Goal: Task Accomplishment & Management: Manage account settings

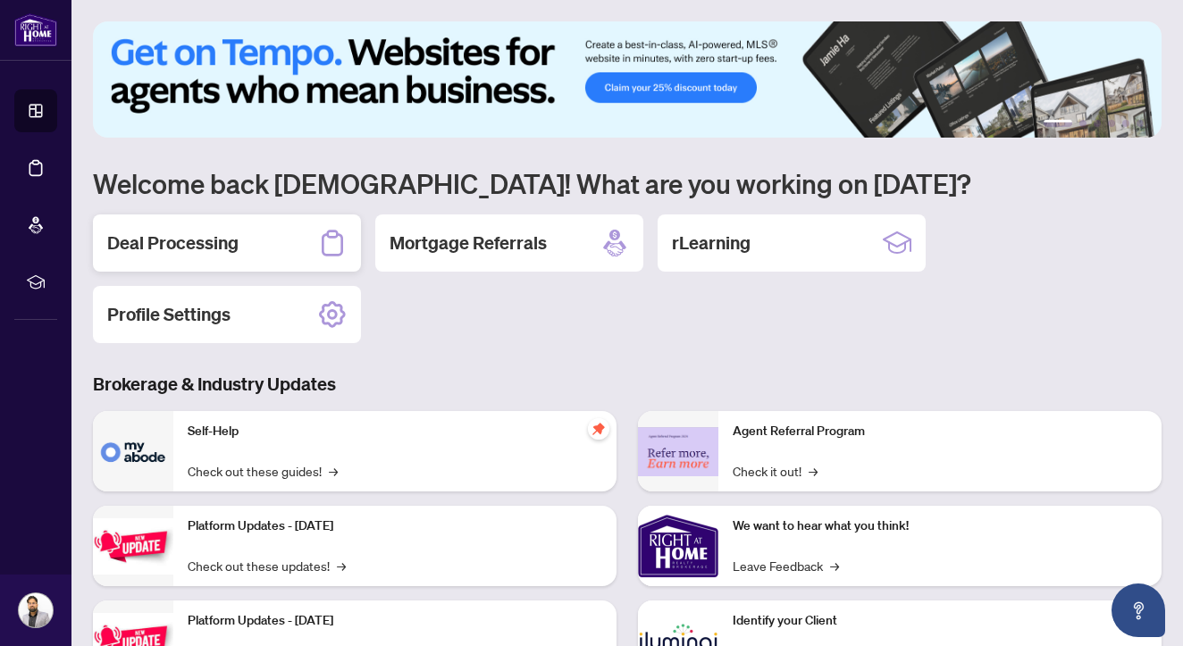
click at [298, 240] on div "Deal Processing" at bounding box center [227, 242] width 268 height 57
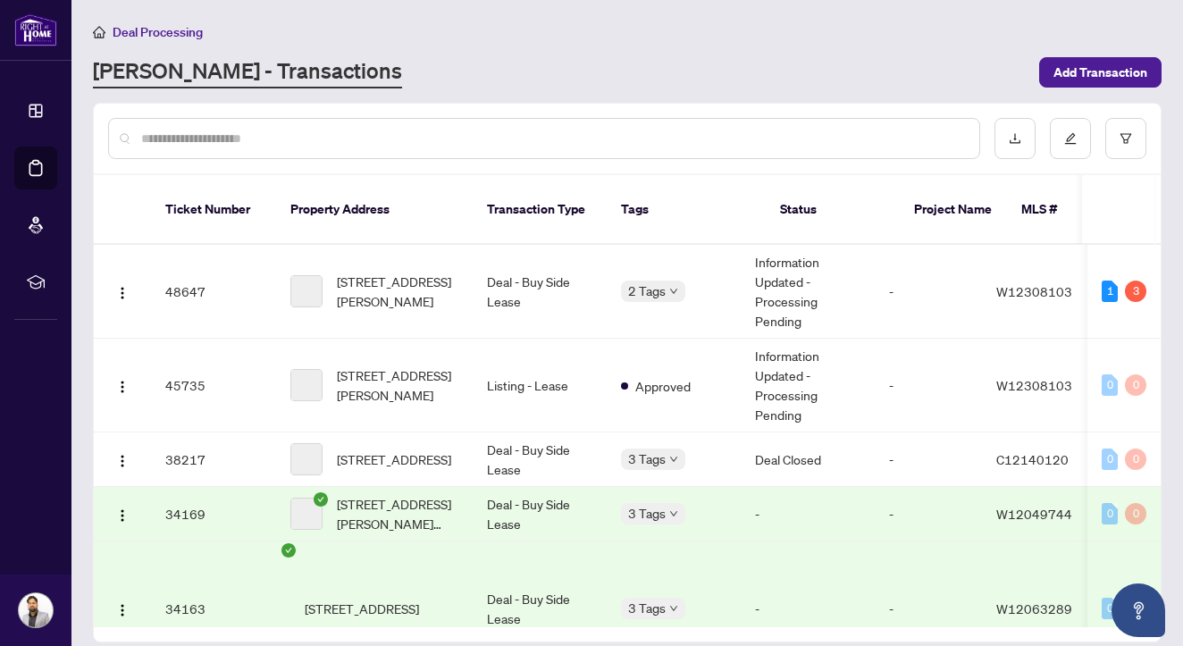
click at [653, 281] on span "2 Tags" at bounding box center [647, 291] width 38 height 21
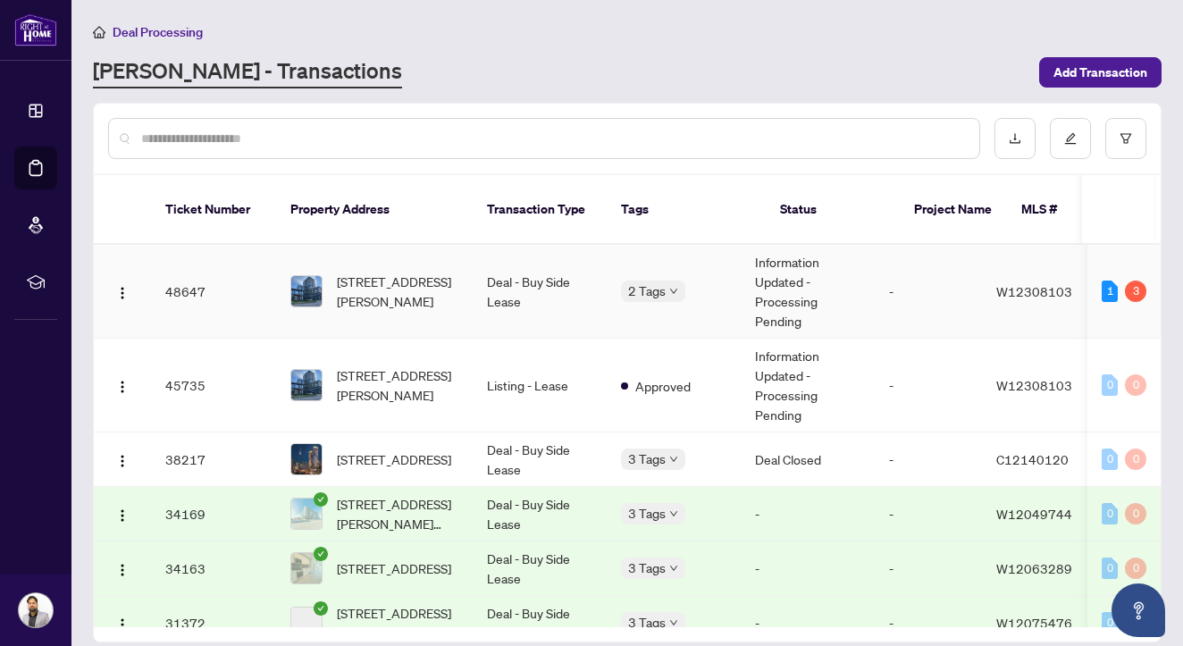
click at [658, 281] on span "2 Tags" at bounding box center [647, 291] width 38 height 21
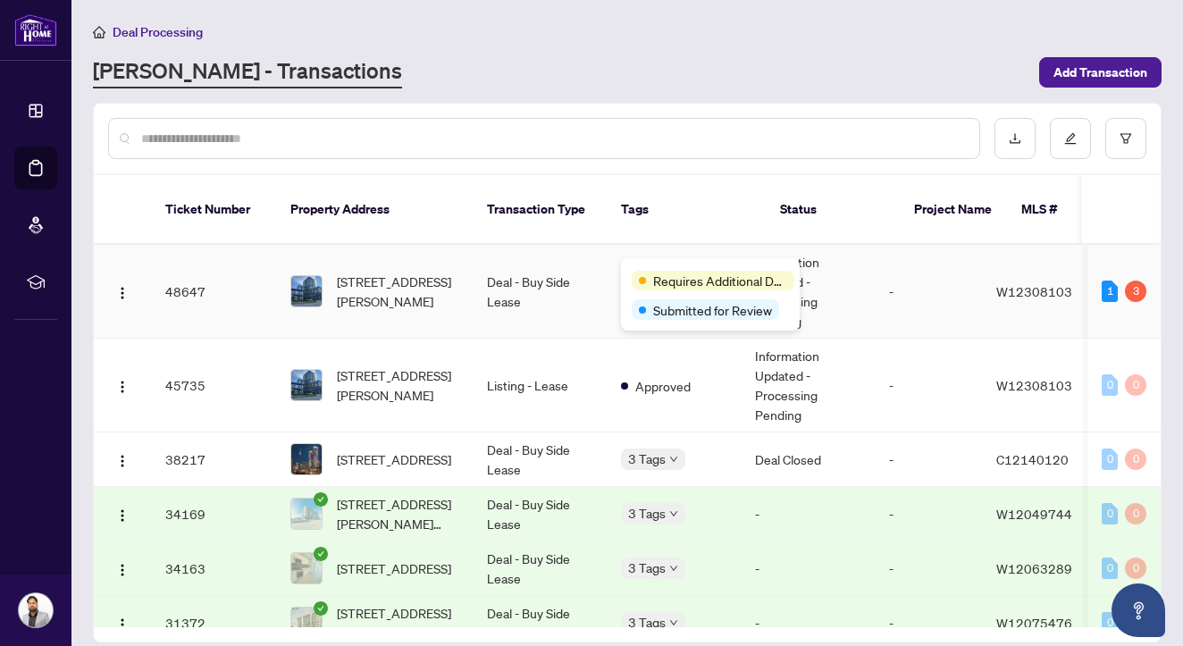
click at [668, 277] on span "Requires Additional Docs" at bounding box center [720, 281] width 134 height 20
click at [667, 273] on span "Requires Additional Docs" at bounding box center [720, 281] width 134 height 20
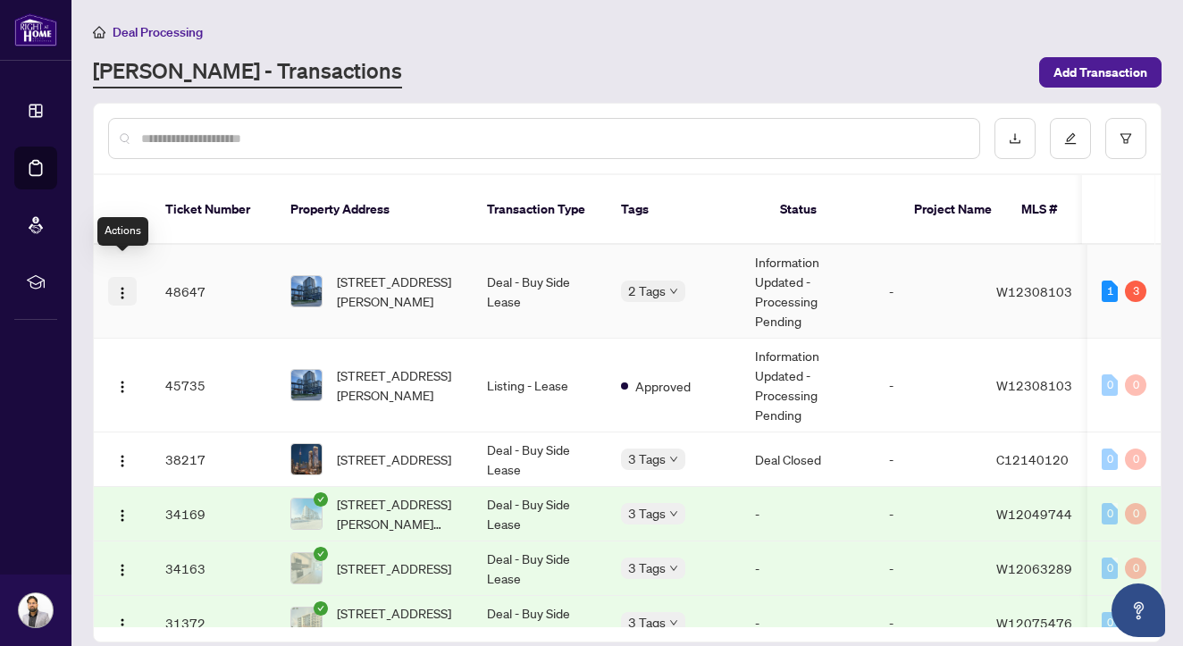
click at [126, 281] on span "button" at bounding box center [122, 291] width 14 height 20
click at [540, 254] on td "Deal - Buy Side Lease" at bounding box center [540, 292] width 134 height 94
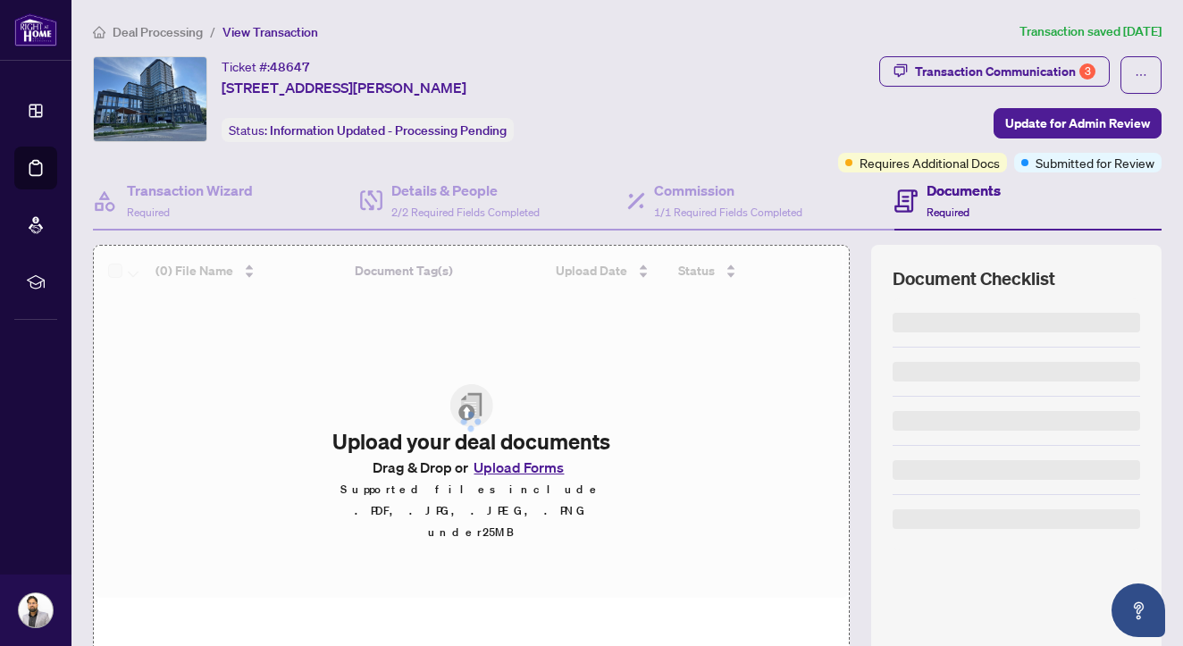
click at [1041, 71] on div "Transaction Communication 3" at bounding box center [1005, 71] width 181 height 29
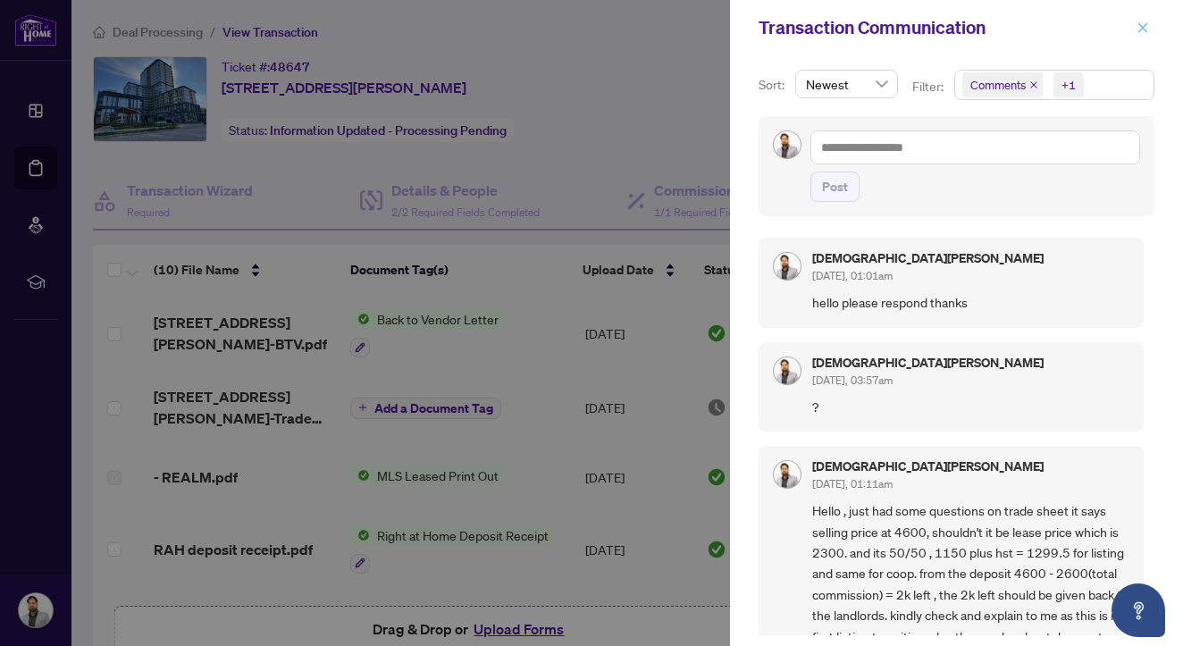
click at [1140, 33] on icon "close" at bounding box center [1143, 27] width 13 height 13
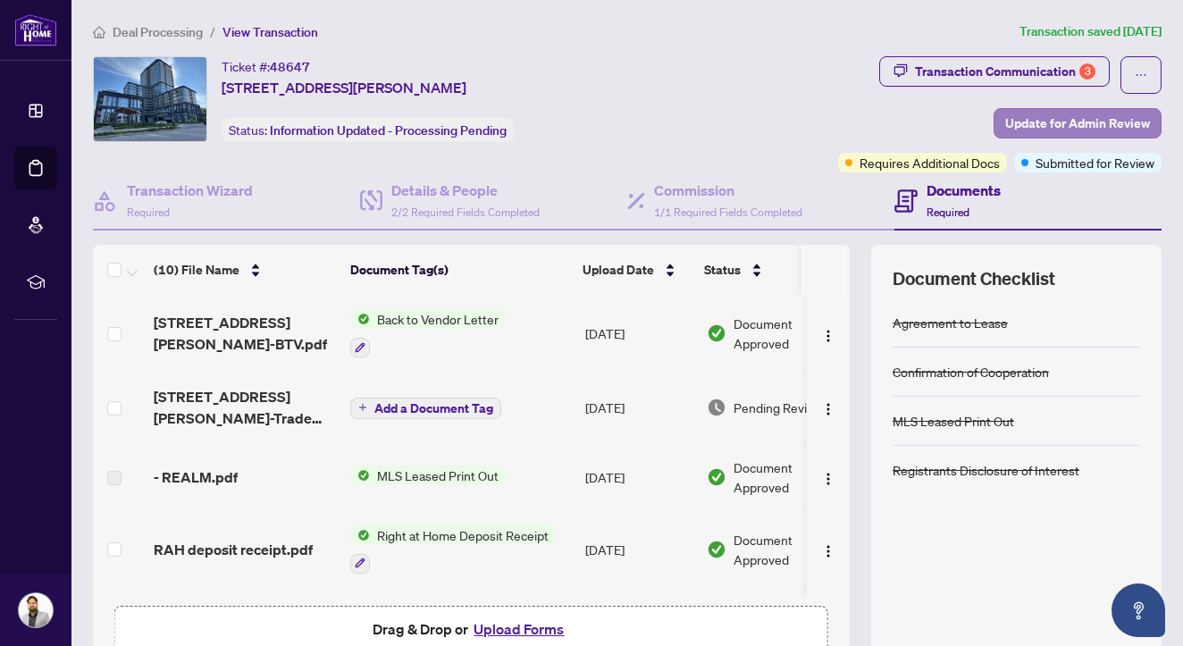
click at [1074, 123] on span "Update for Admin Review" at bounding box center [1077, 123] width 145 height 29
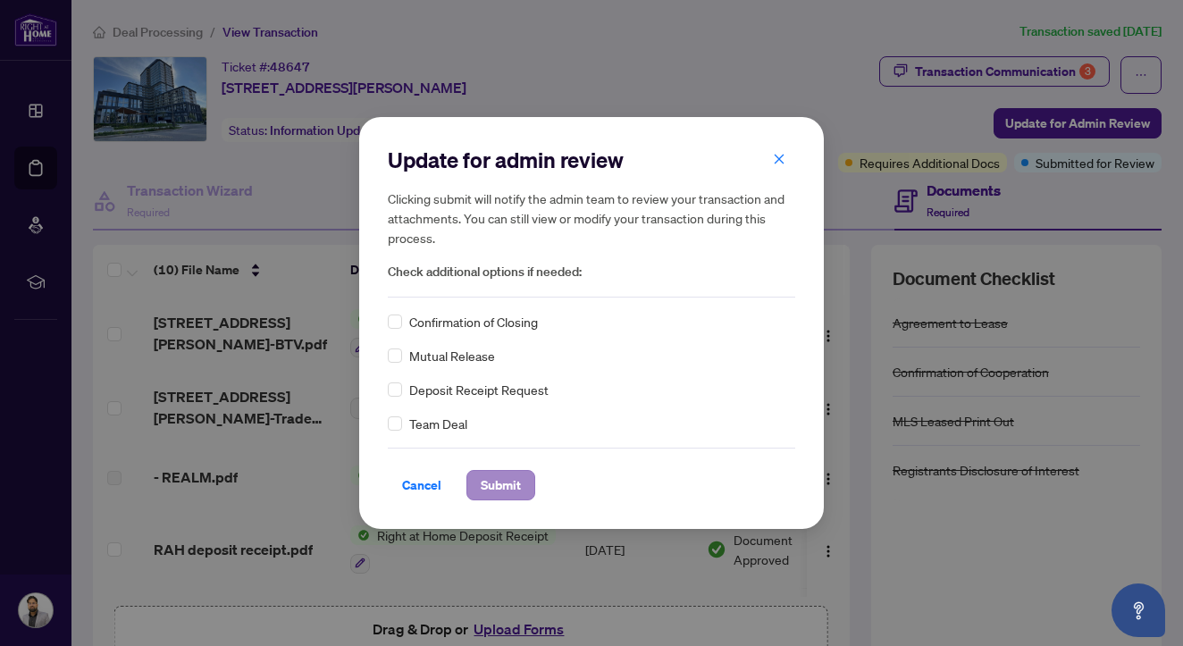
click at [505, 484] on span "Submit" at bounding box center [501, 485] width 40 height 29
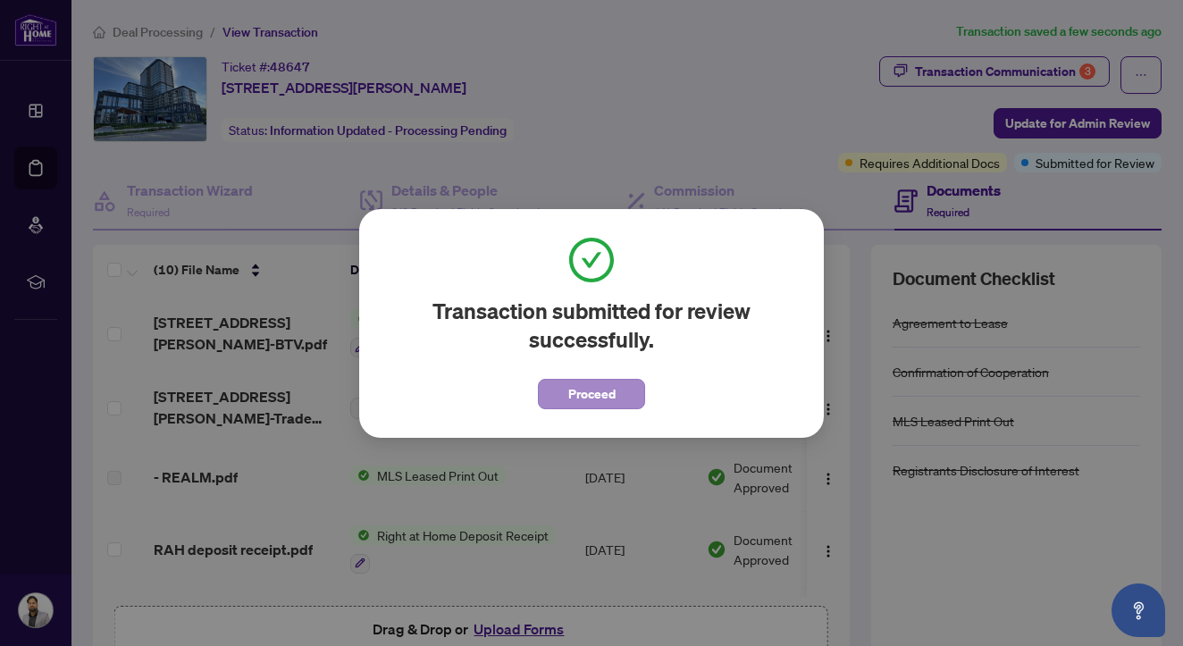
click at [635, 391] on button "Proceed" at bounding box center [591, 394] width 107 height 30
